Goal: Book appointment/travel/reservation

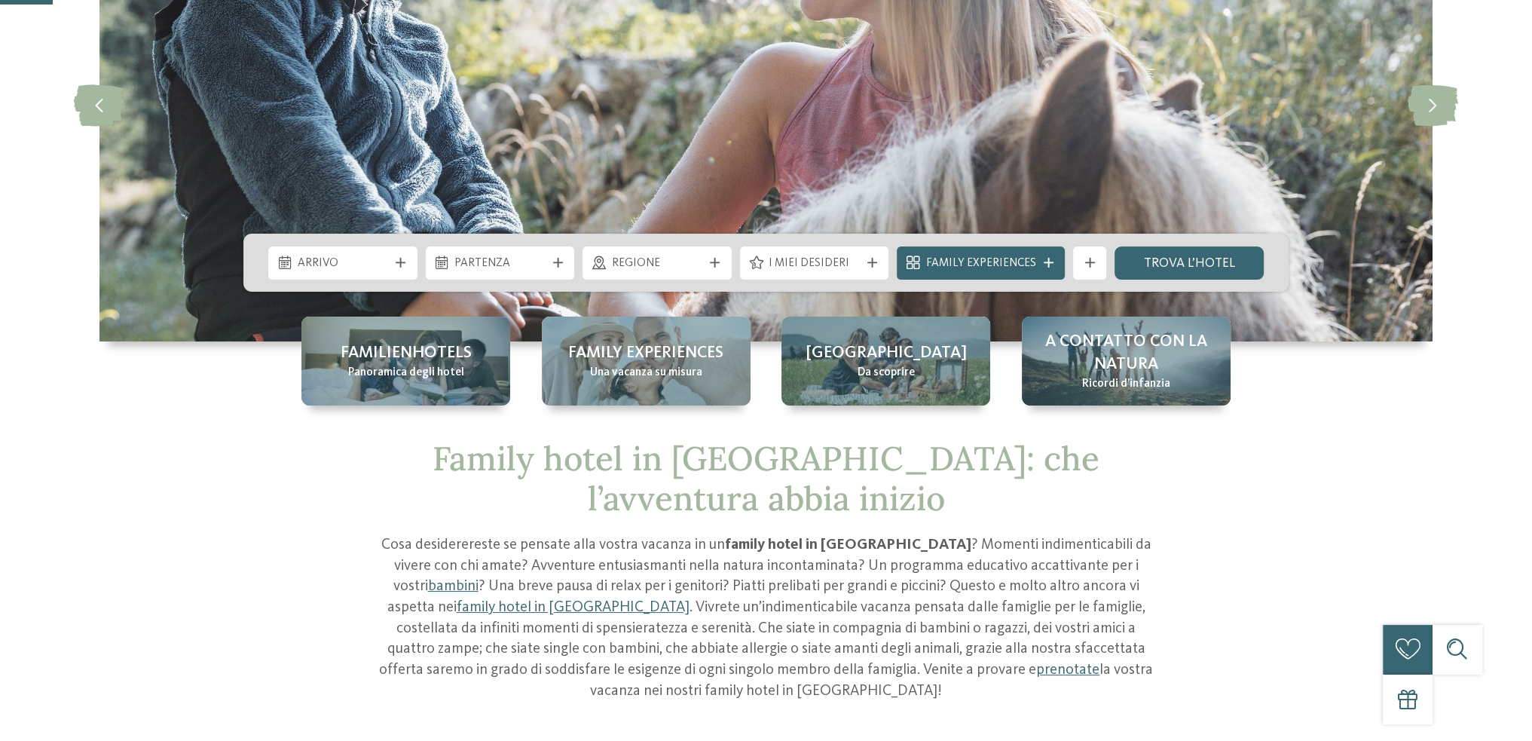
scroll to position [226, 0]
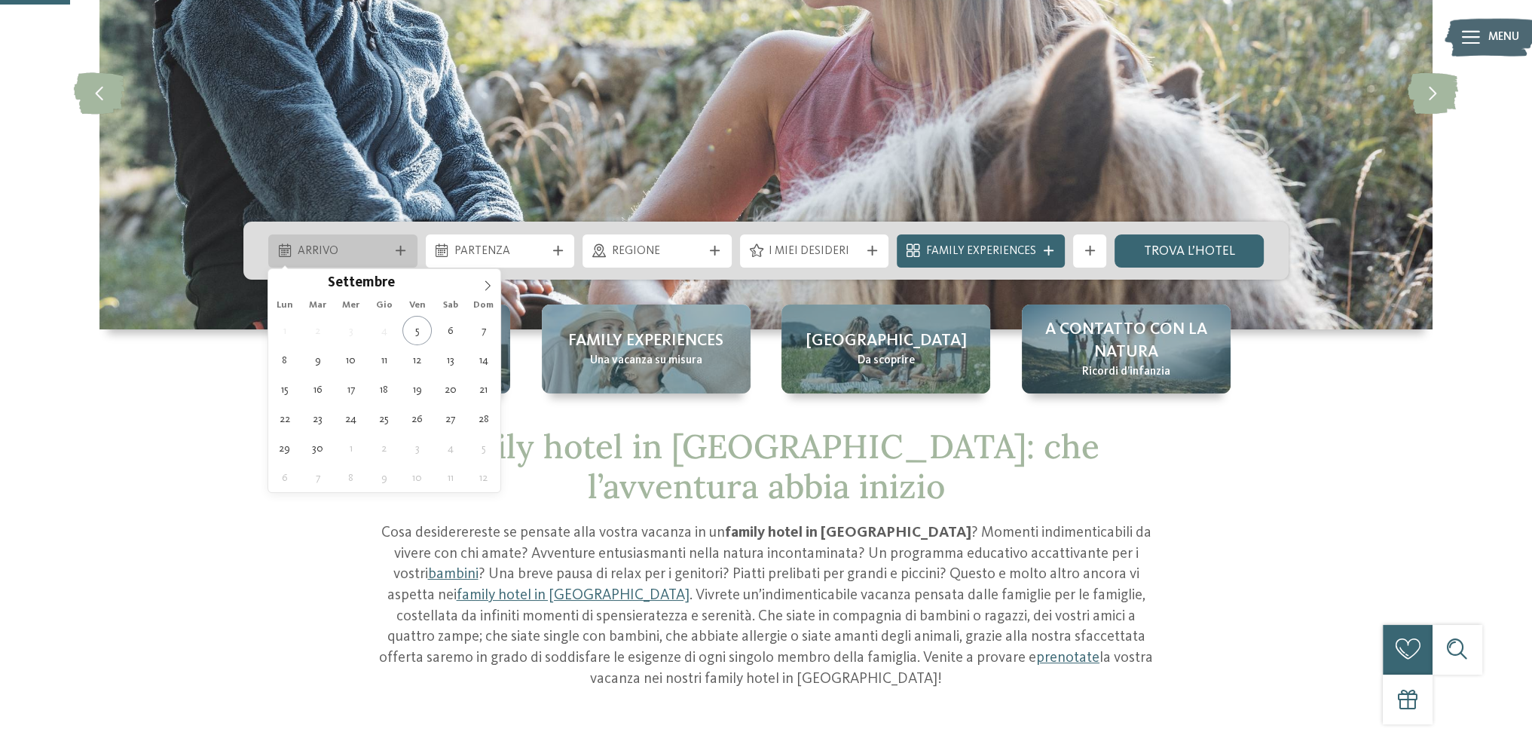
click at [398, 239] on div "Arrivo" at bounding box center [342, 250] width 149 height 33
click at [485, 291] on span at bounding box center [488, 282] width 26 height 26
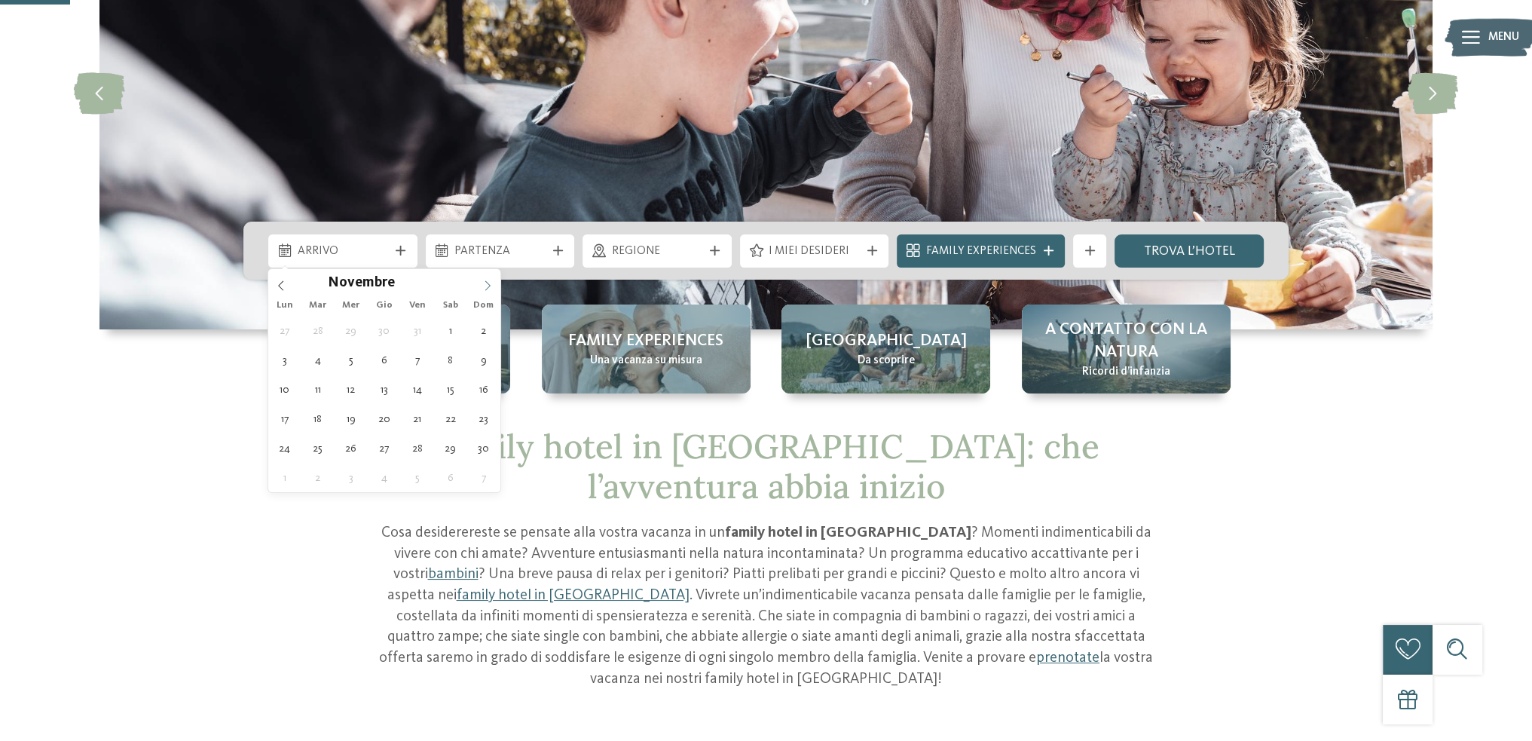
click at [485, 291] on span at bounding box center [488, 282] width 26 height 26
type div "30.12.2025"
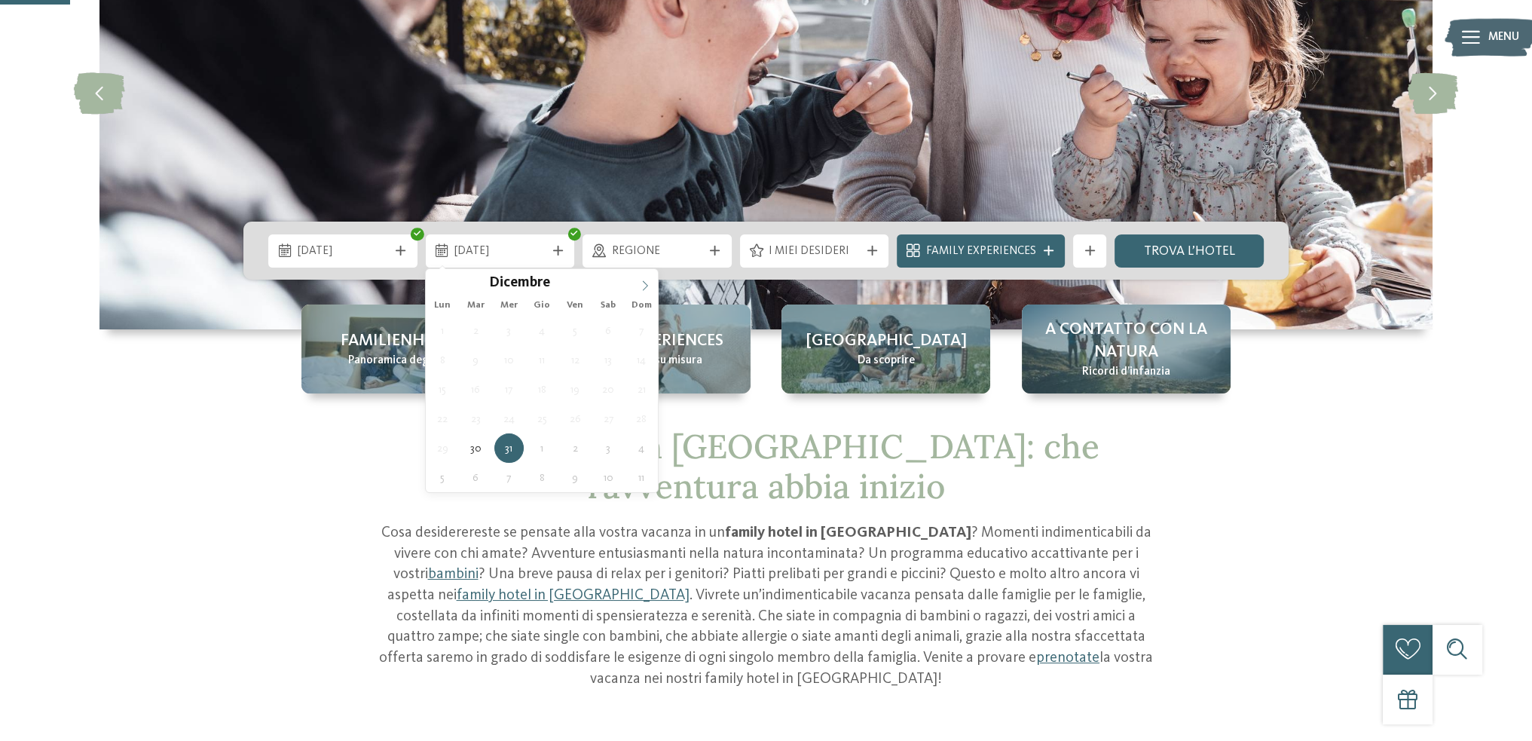
type input "****"
click at [640, 280] on icon at bounding box center [645, 285] width 11 height 11
type div "02.01.2026"
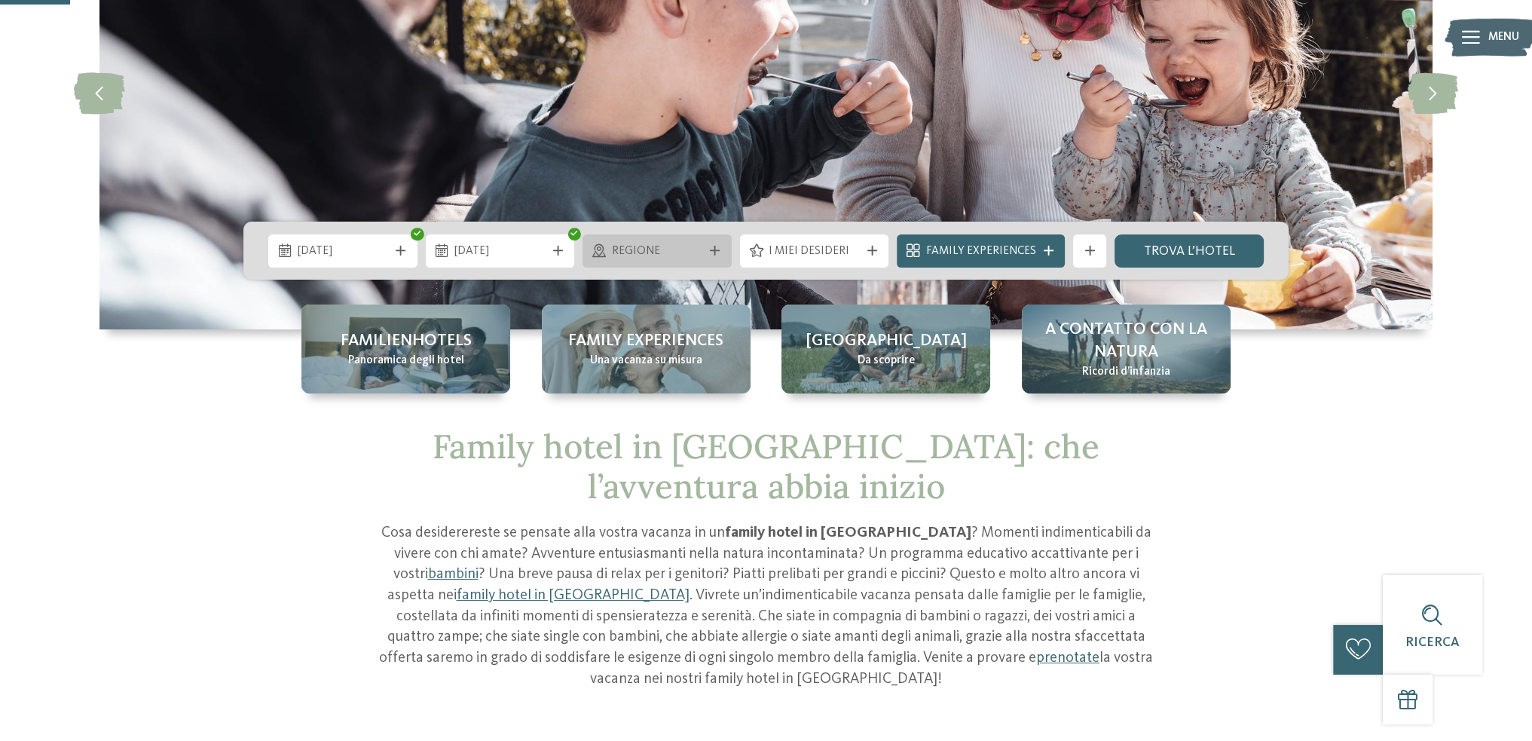
click at [702, 249] on span "Regione" at bounding box center [657, 251] width 91 height 17
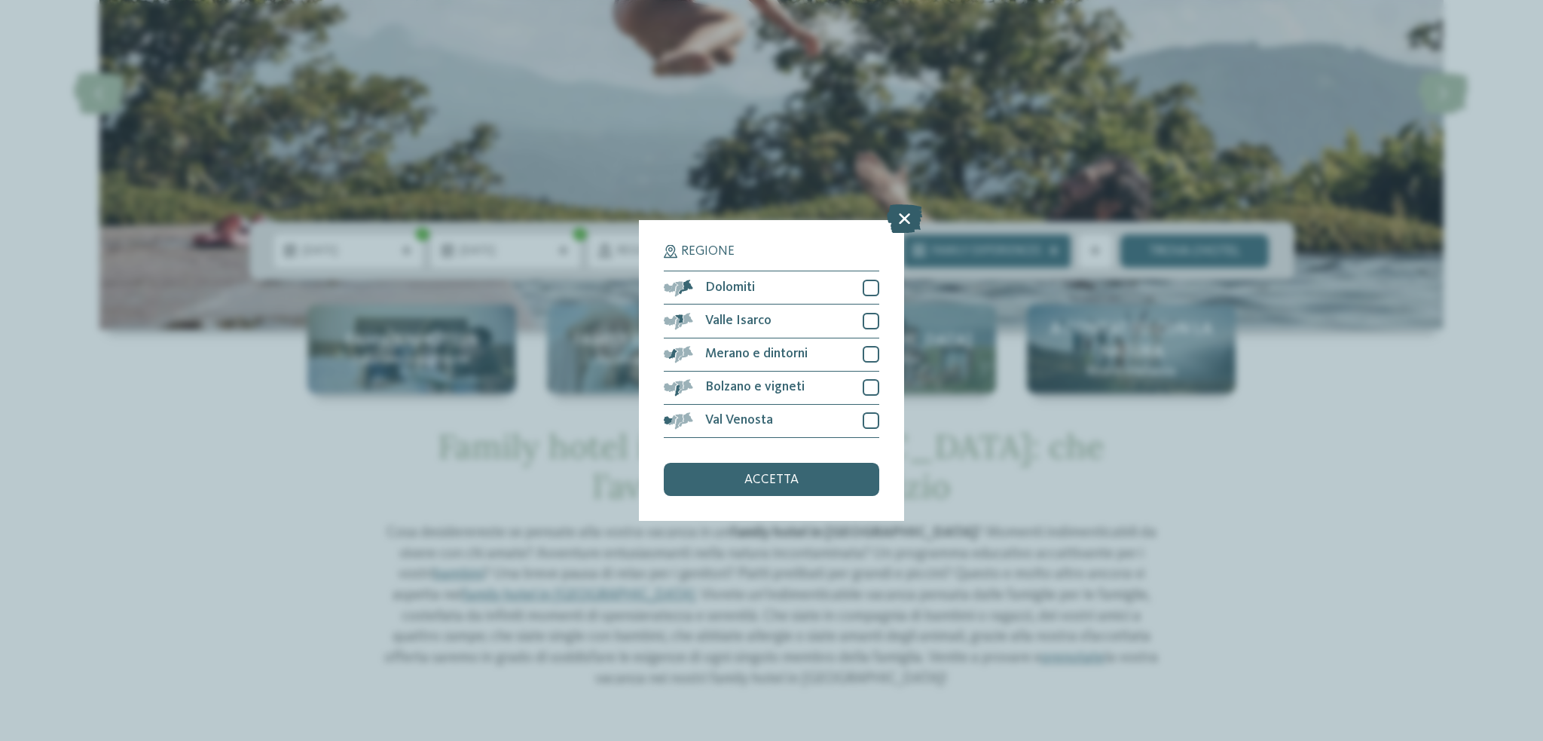
click at [905, 223] on icon at bounding box center [904, 219] width 35 height 29
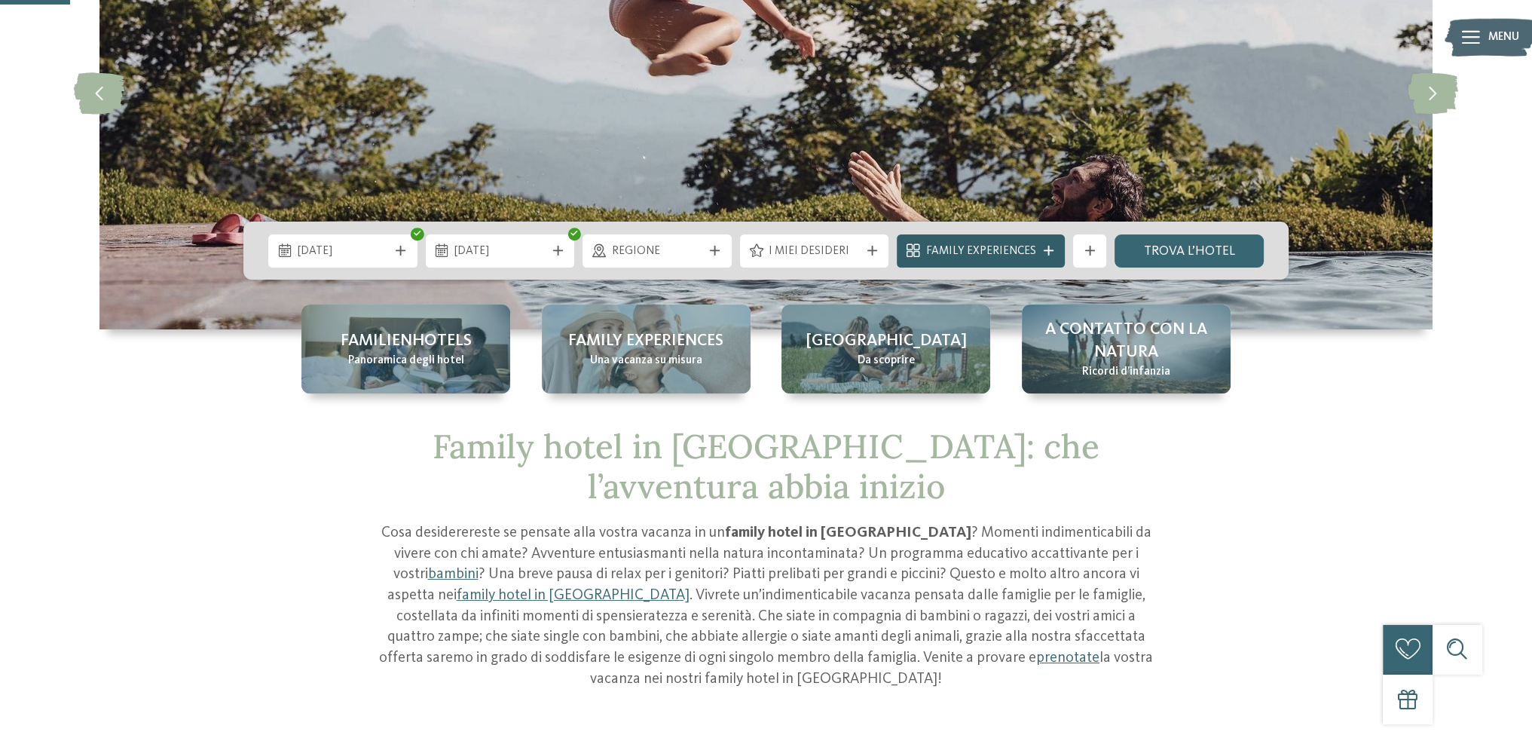
click at [1004, 246] on span "Family Experiences" at bounding box center [981, 251] width 110 height 17
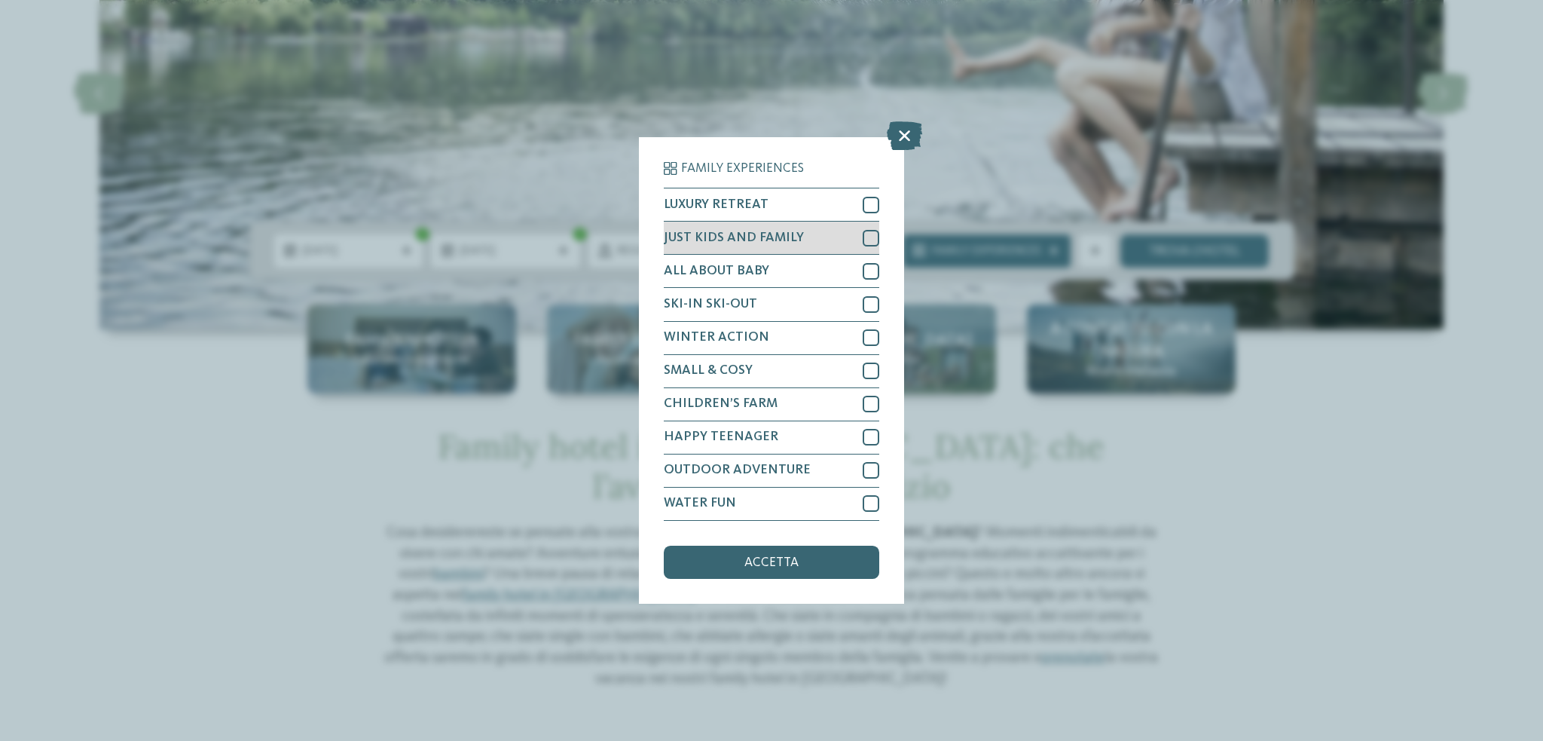
click at [870, 237] on div at bounding box center [871, 238] width 17 height 17
click at [790, 564] on span "accetta" at bounding box center [771, 563] width 54 height 14
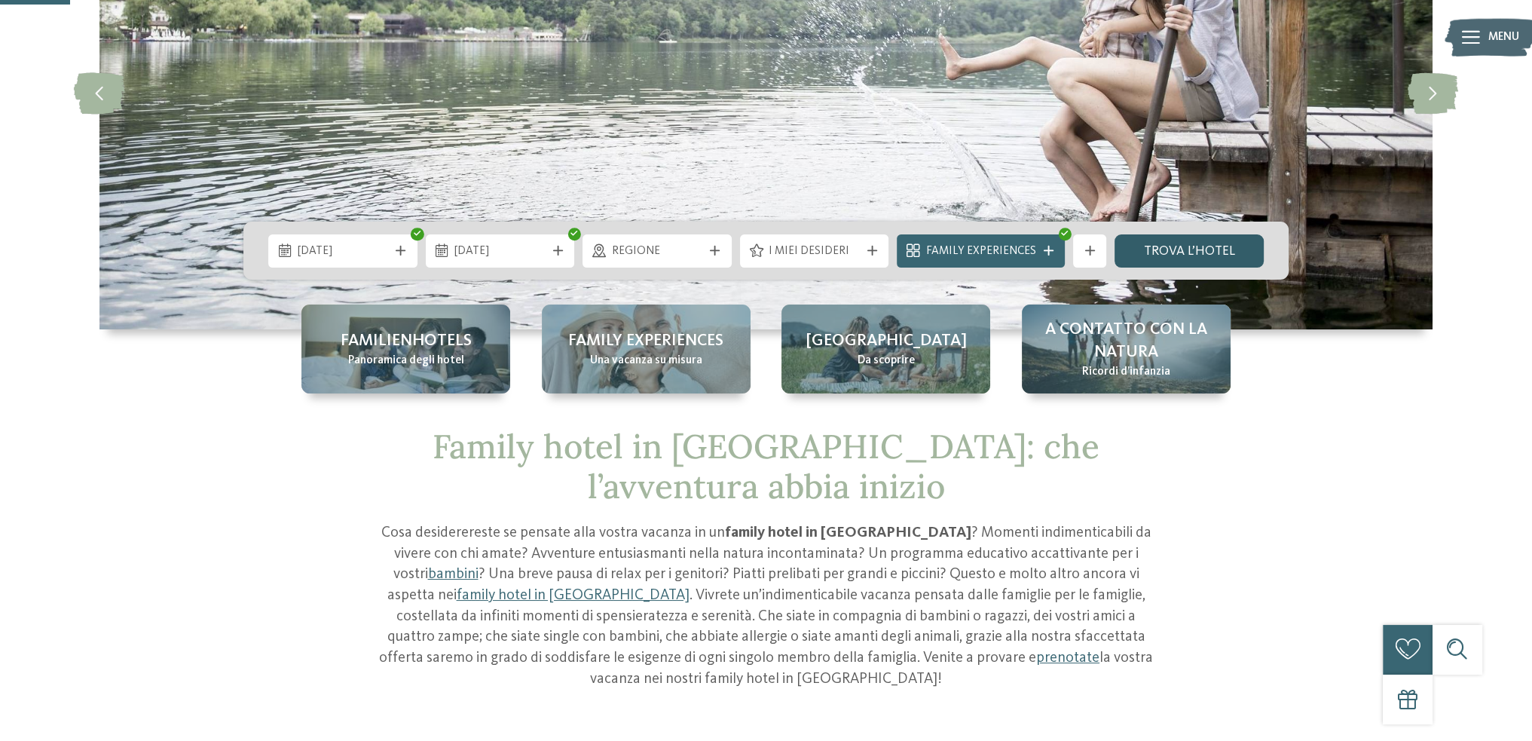
click at [1136, 252] on link "trova l’hotel" at bounding box center [1188, 250] width 149 height 33
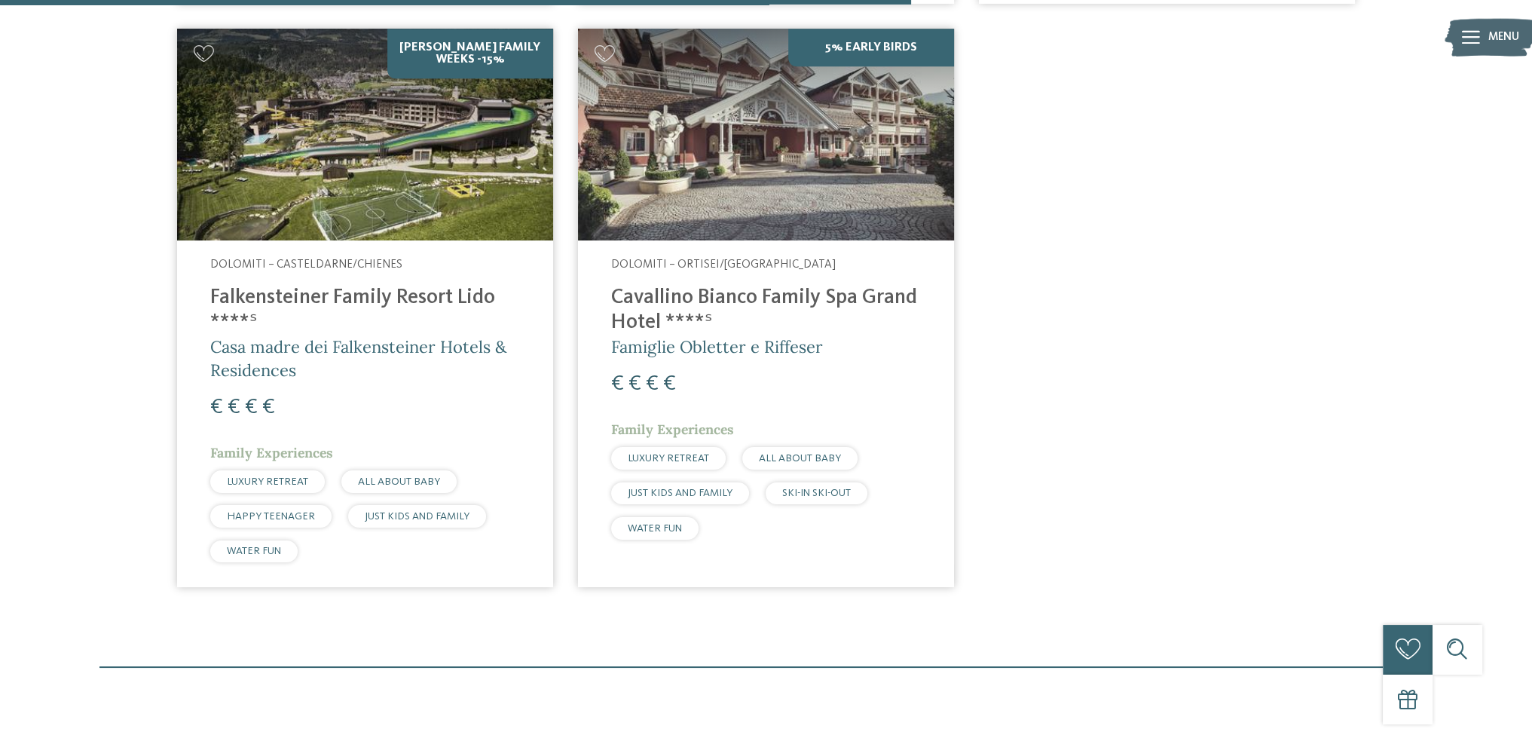
scroll to position [1154, 0]
click at [790, 258] on span "Dolomiti – Ortisei/[GEOGRAPHIC_DATA]" at bounding box center [723, 264] width 225 height 12
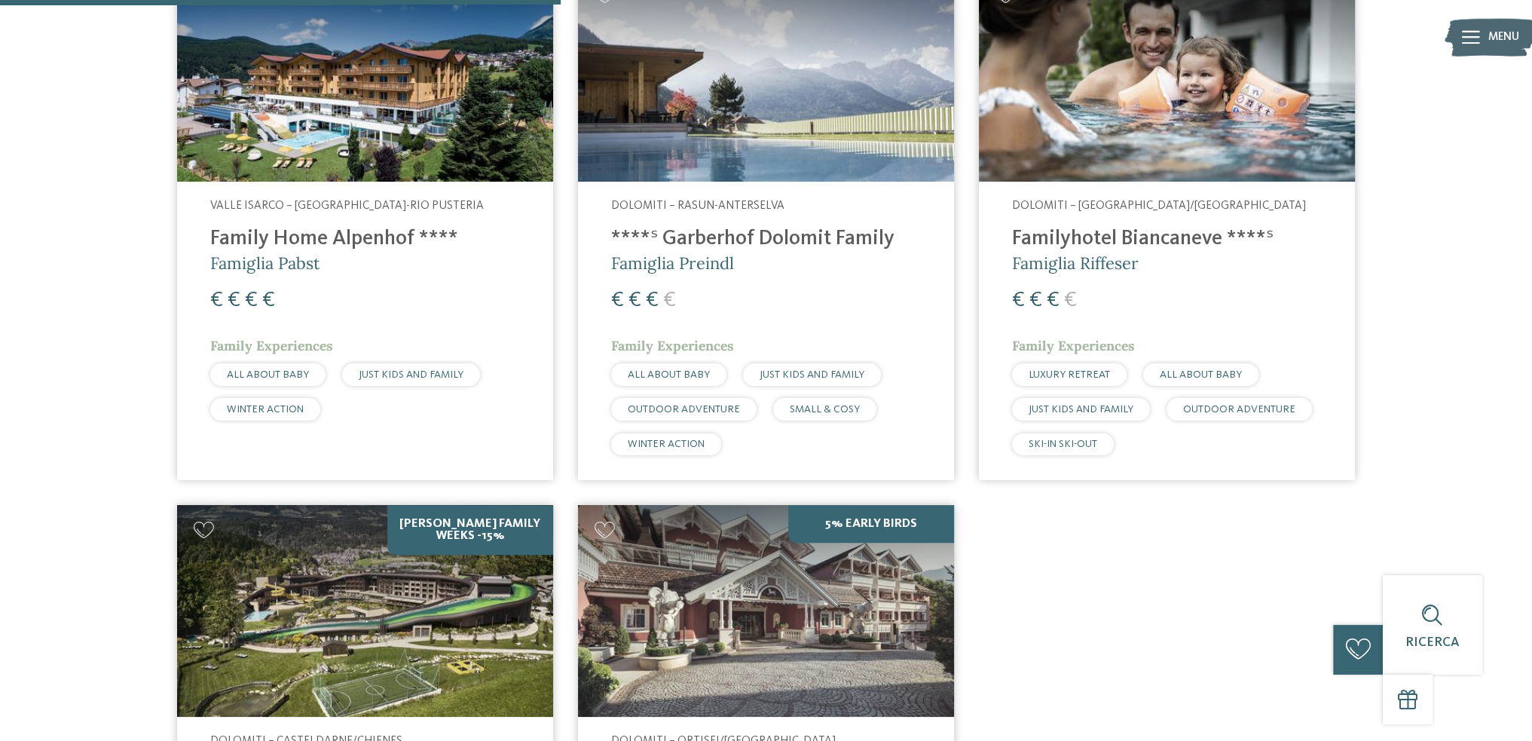
scroll to position [627, 0]
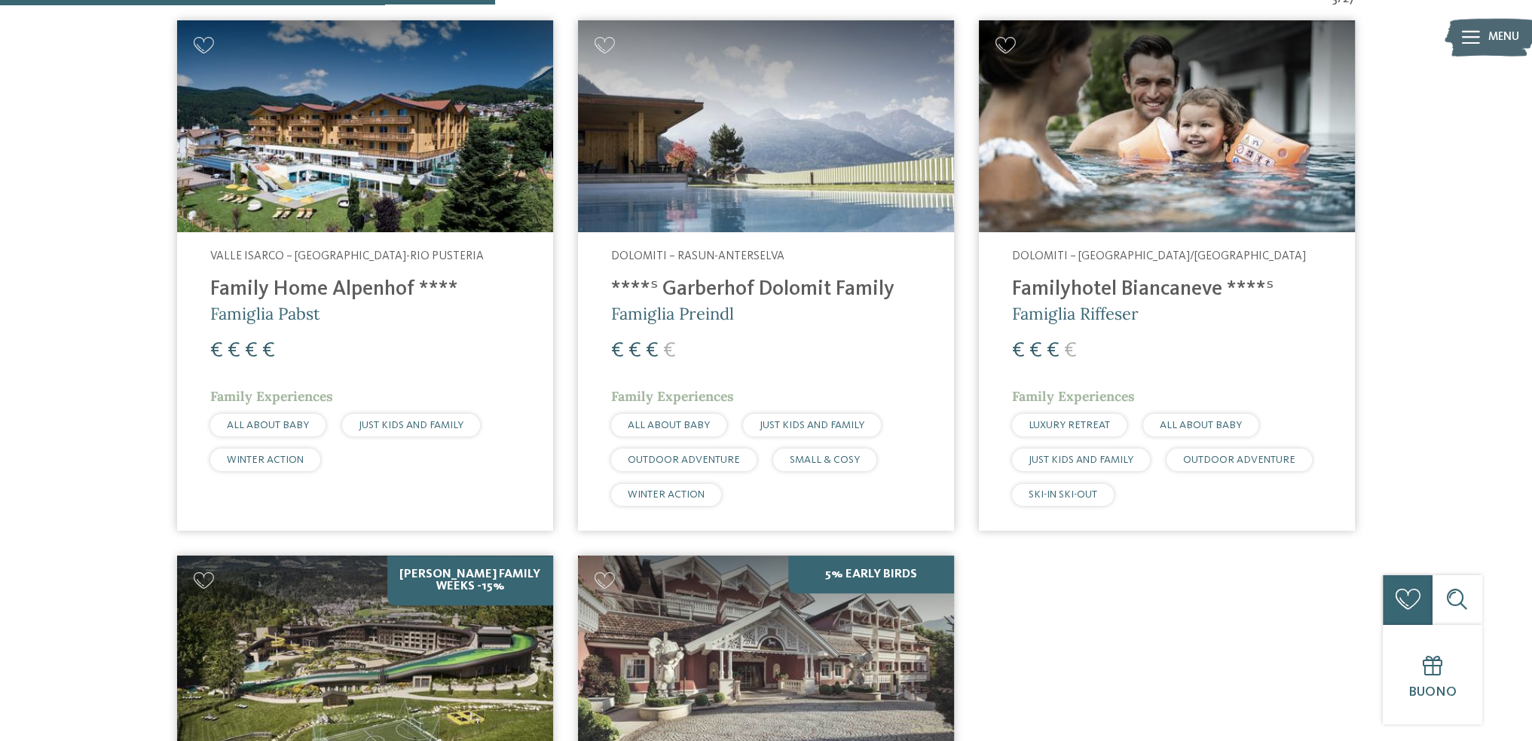
click at [1170, 290] on h4 "Familyhotel Biancaneve ****ˢ" at bounding box center [1167, 289] width 310 height 25
click at [719, 283] on h4 "****ˢ Garberhof Dolomit Family" at bounding box center [766, 289] width 310 height 25
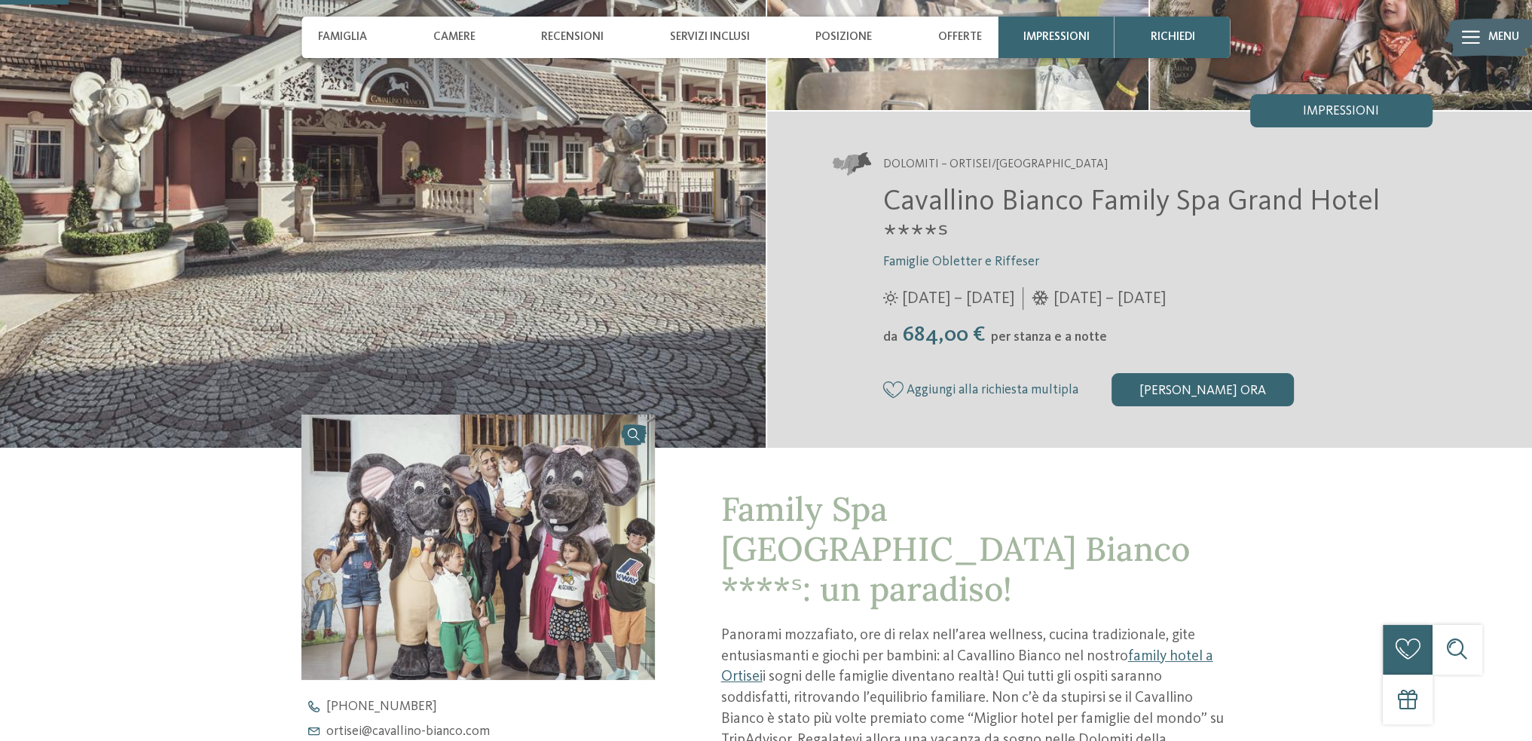
scroll to position [301, 0]
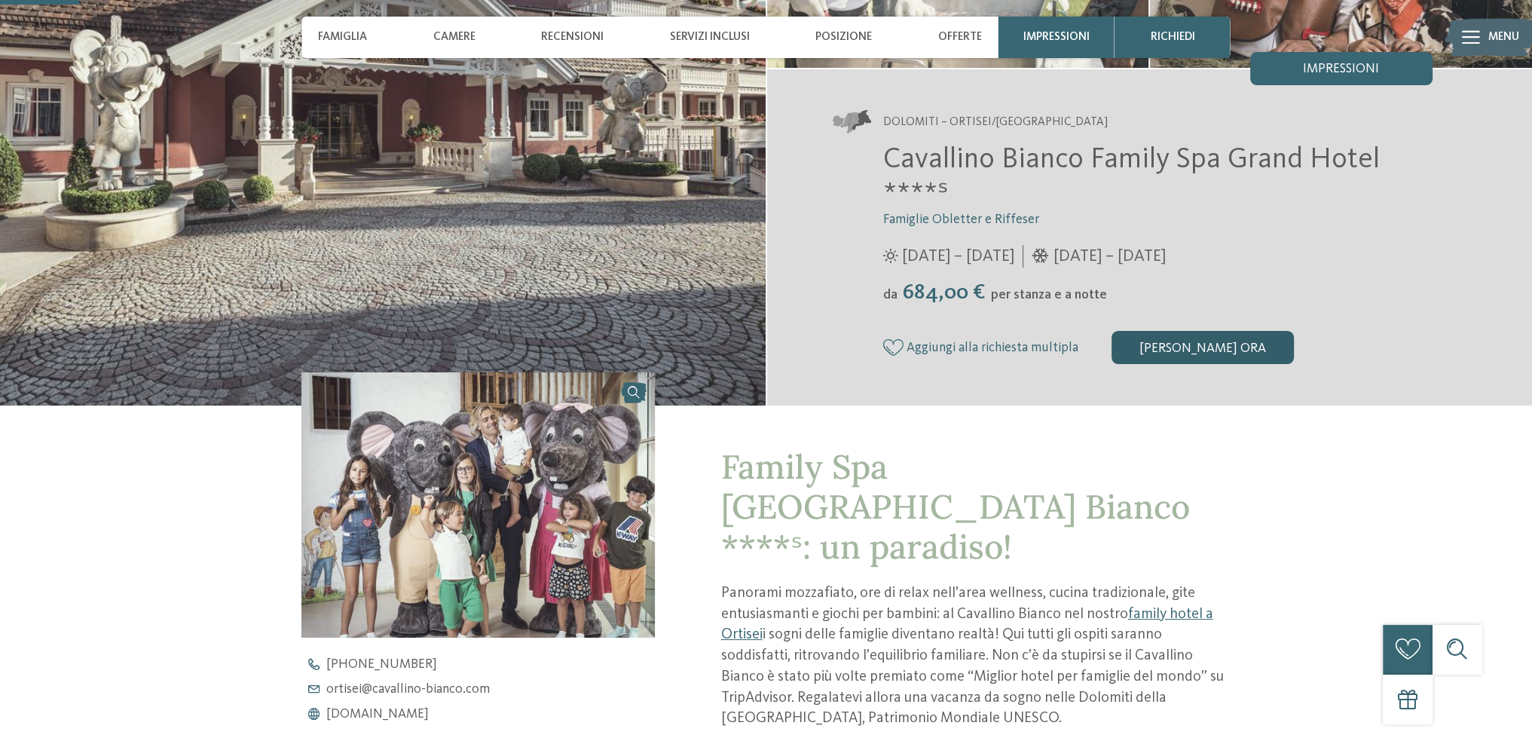
click at [1210, 345] on div "[PERSON_NAME] ora" at bounding box center [1202, 347] width 182 height 33
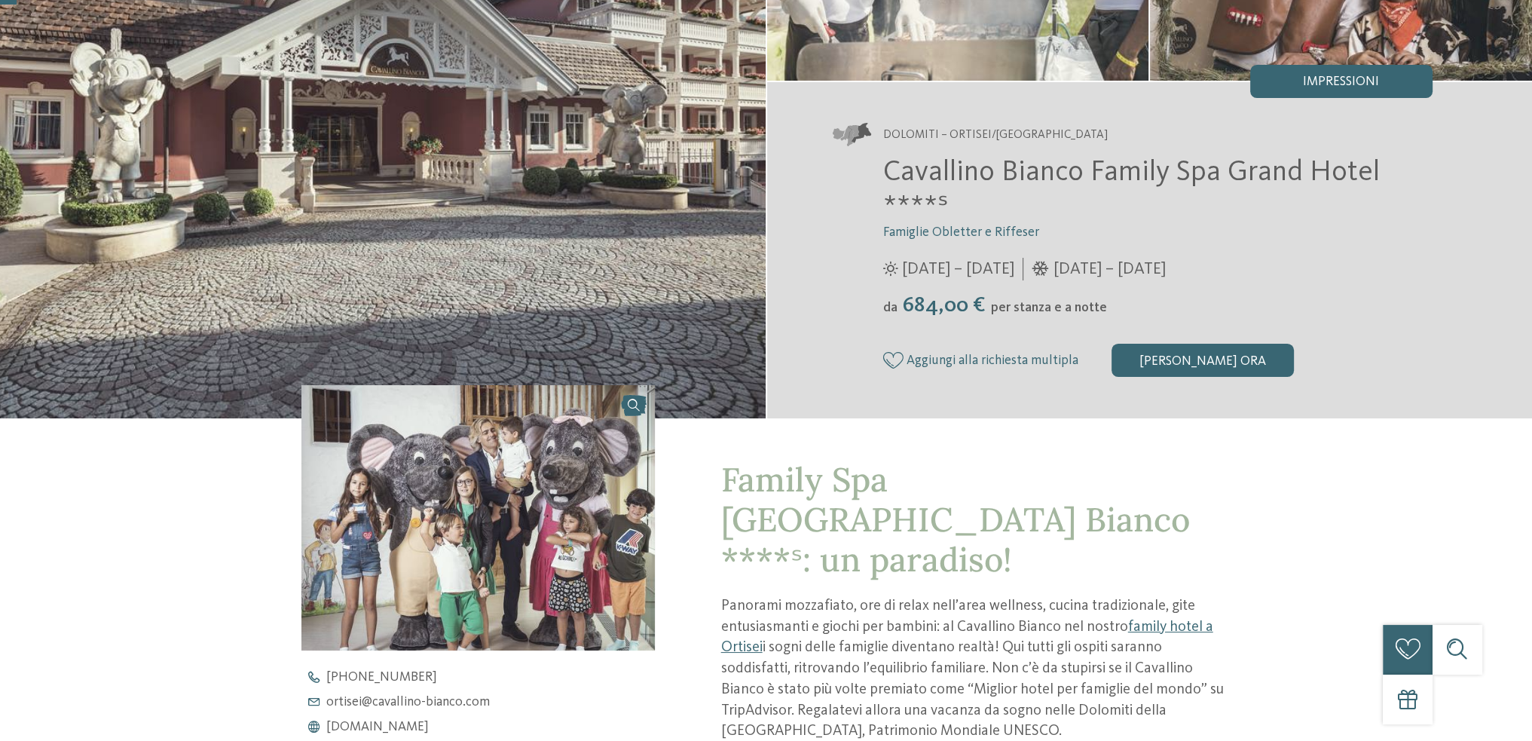
scroll to position [0, 0]
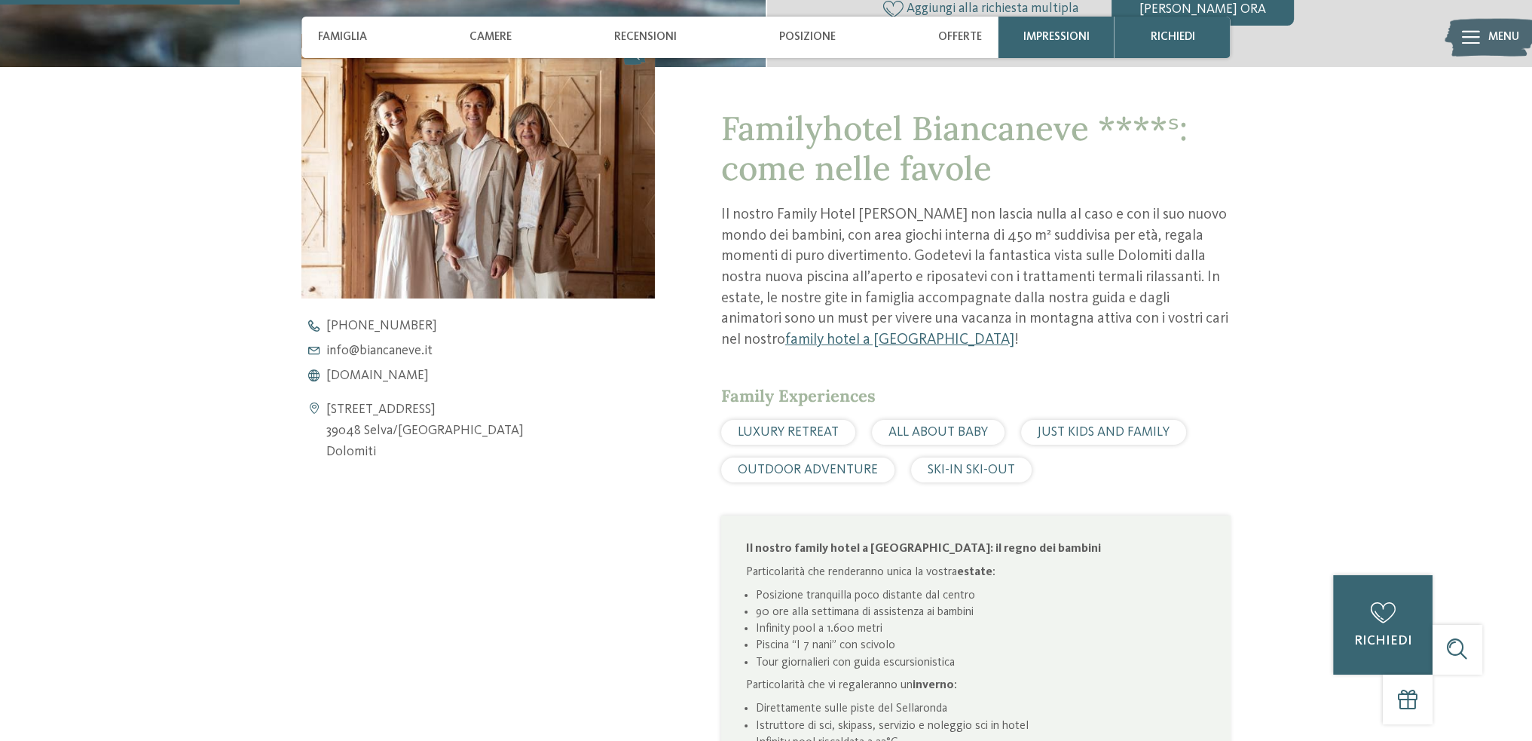
scroll to position [569, 0]
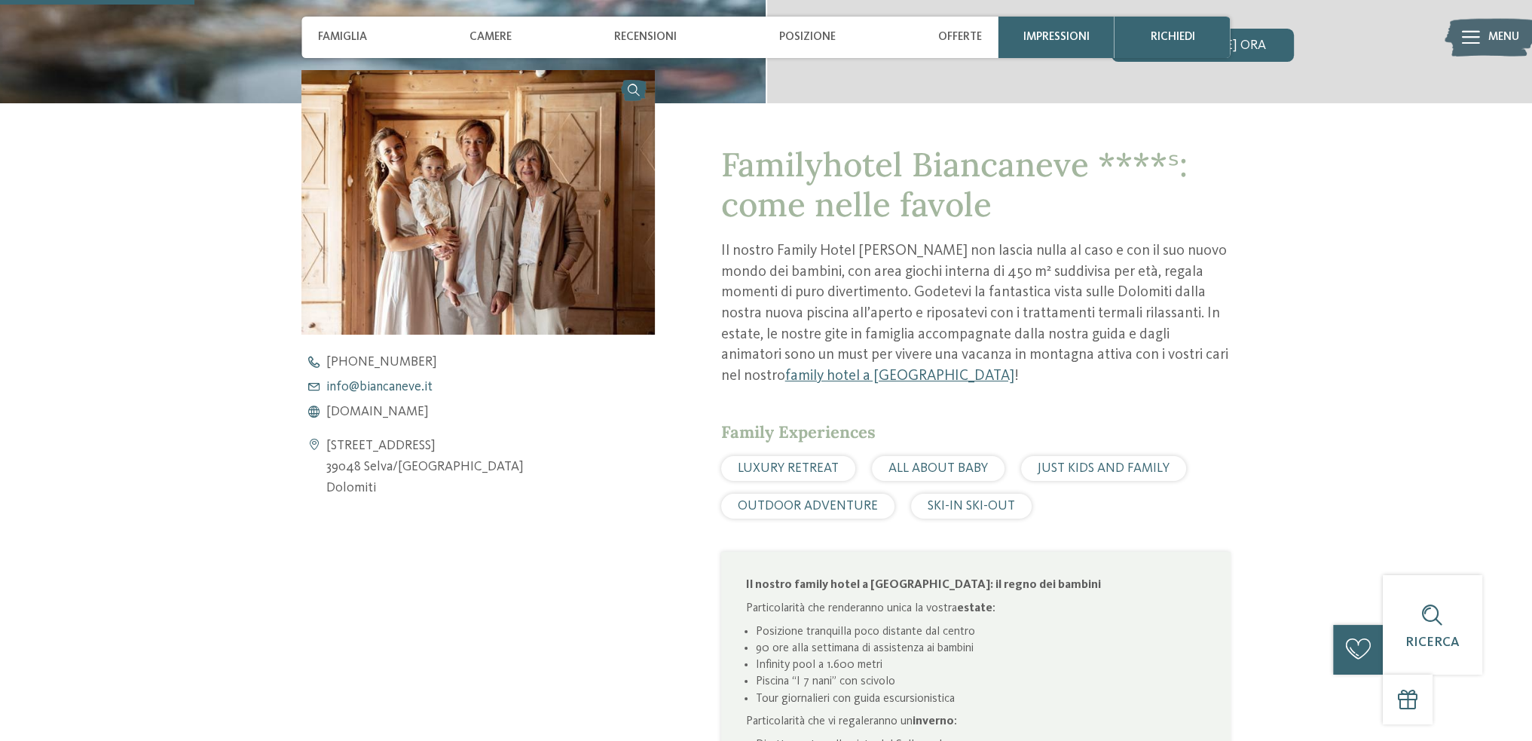
click at [364, 385] on span "info@ no-spam. biancaneve. no-spam. it" at bounding box center [379, 387] width 106 height 14
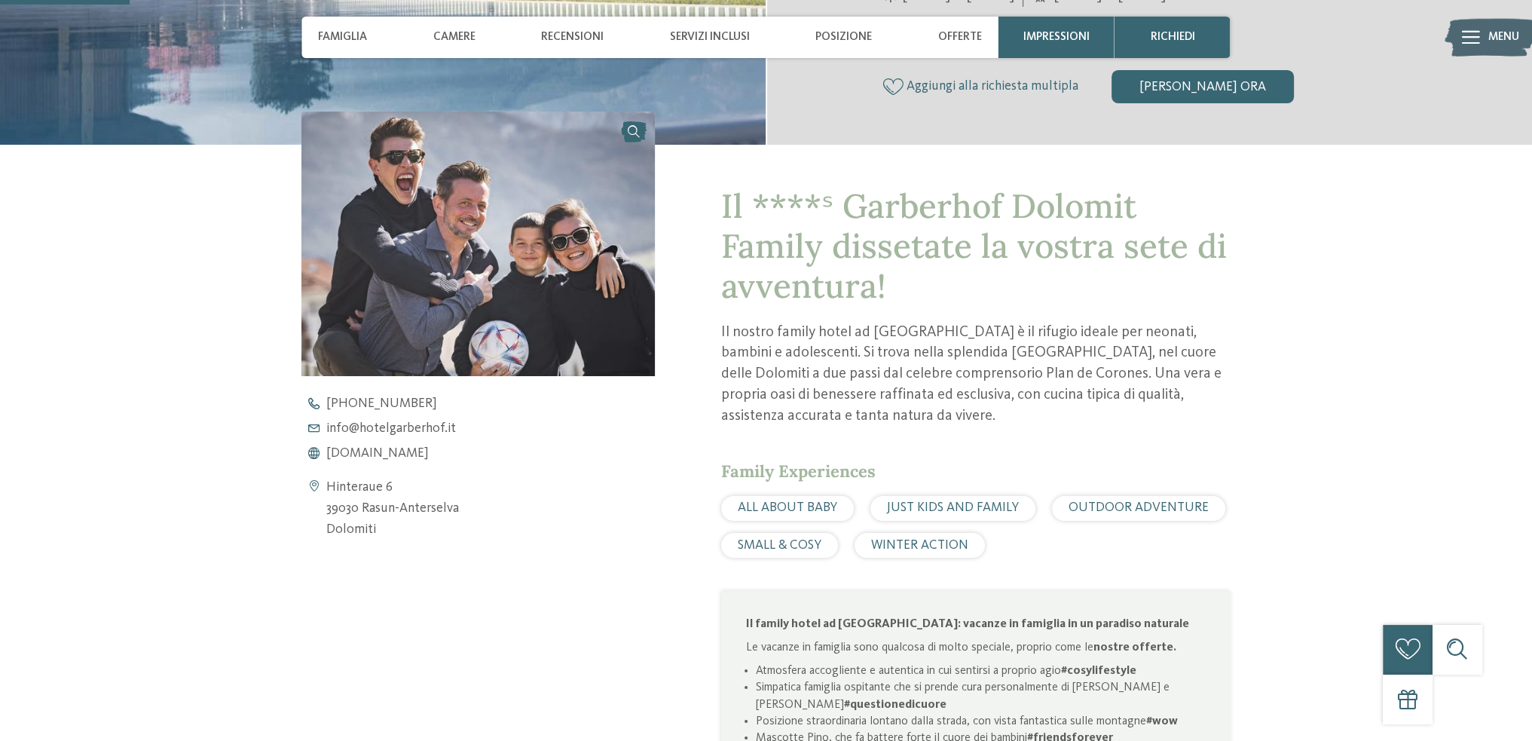
scroll to position [603, 0]
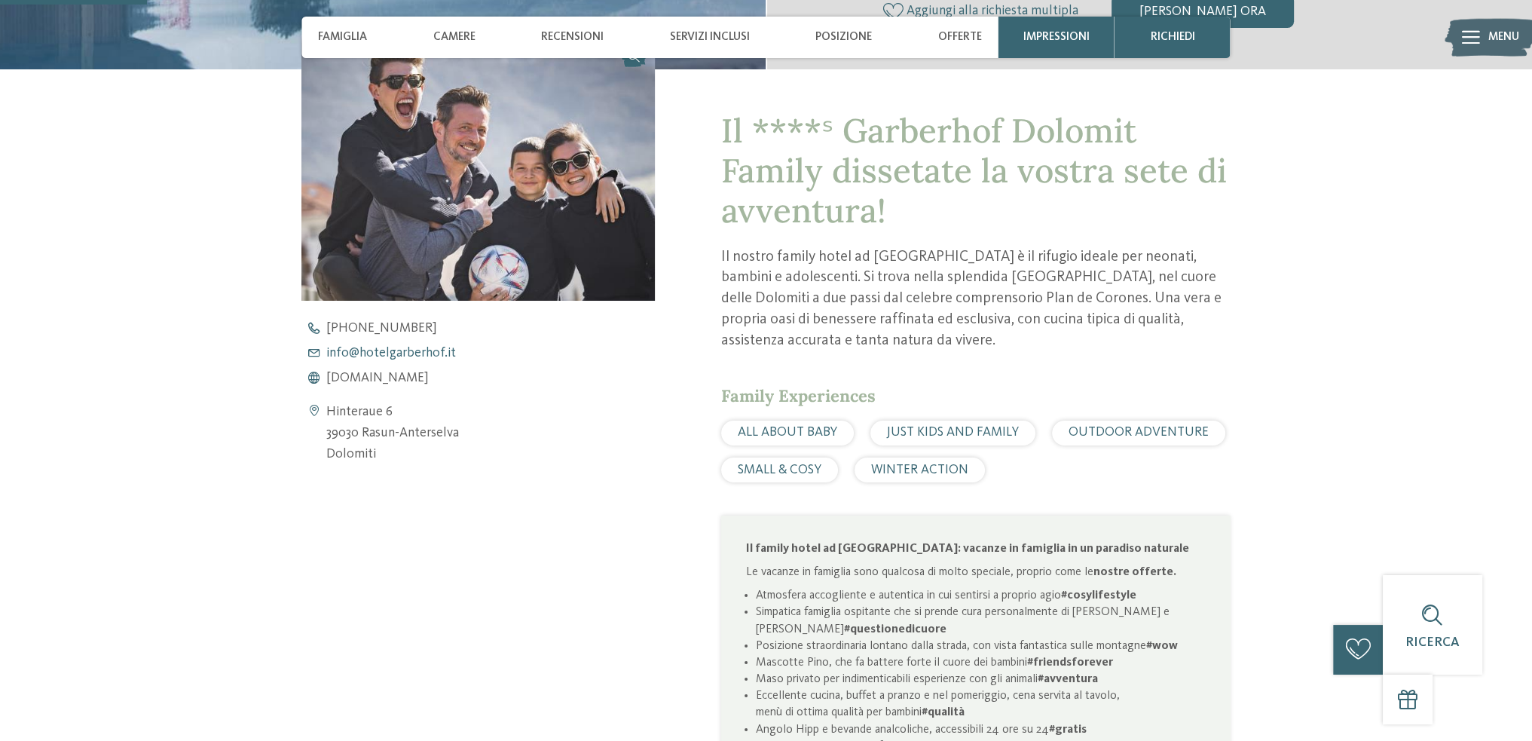
click at [411, 348] on span "info@ no-spam. hotelgarberhof. no-spam. it" at bounding box center [391, 354] width 130 height 14
